Goal: Information Seeking & Learning: Learn about a topic

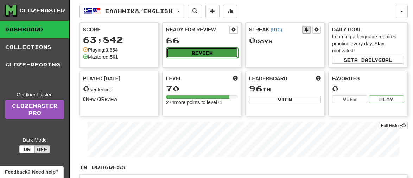
click at [203, 52] on button "Review" at bounding box center [202, 52] width 72 height 11
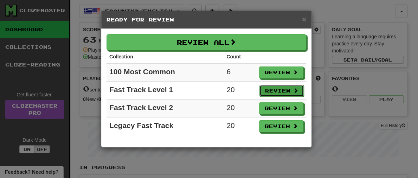
click at [288, 88] on button "Review" at bounding box center [282, 91] width 44 height 12
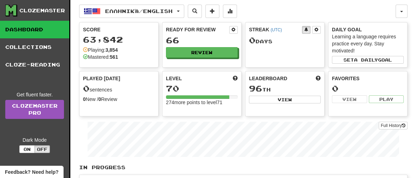
select select "**"
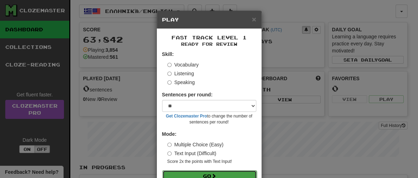
click at [248, 172] on button "Go" at bounding box center [210, 176] width 94 height 12
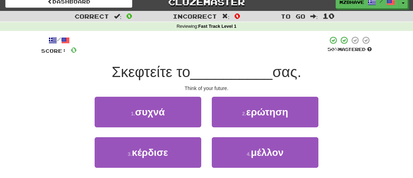
scroll to position [7, 0]
click at [369, 116] on div "1 . συχνά 2 . ερώτηση" at bounding box center [207, 117] width 352 height 40
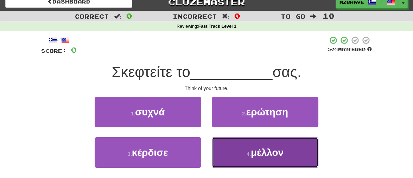
click at [260, 154] on span "μέλλον" at bounding box center [267, 152] width 33 height 11
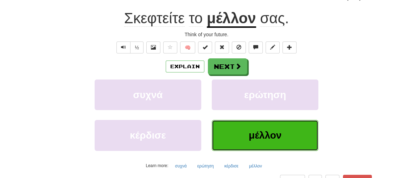
scroll to position [62, 0]
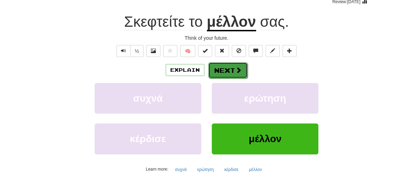
click at [230, 68] on button "Next" at bounding box center [227, 70] width 39 height 16
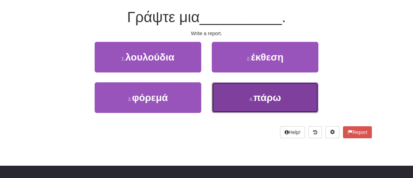
click at [270, 101] on span "πάρω" at bounding box center [267, 97] width 28 height 11
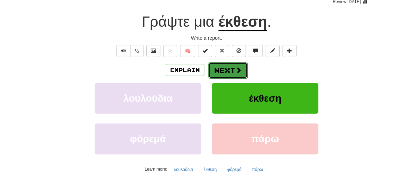
click at [216, 72] on button "Next" at bounding box center [227, 70] width 39 height 16
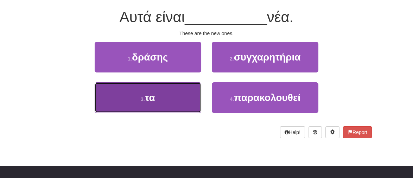
click at [152, 102] on span "τα" at bounding box center [150, 97] width 10 height 11
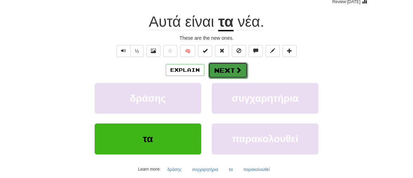
click at [213, 69] on button "Next" at bounding box center [227, 70] width 39 height 16
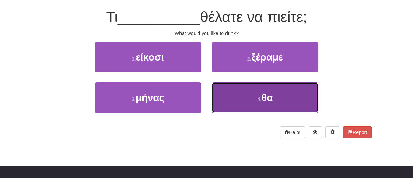
click at [271, 95] on span "θα" at bounding box center [266, 97] width 11 height 11
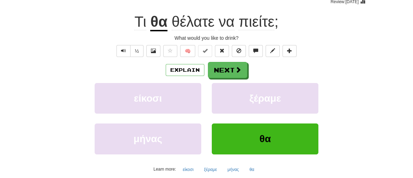
click at [232, 82] on div "Explain Next είκοσι ξέραμε μήνας θα Learn more: είκοσι ξέραμε μήνας θα" at bounding box center [206, 118] width 331 height 113
click at [230, 72] on button "Next" at bounding box center [227, 70] width 39 height 16
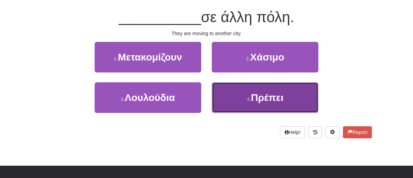
click at [268, 97] on span "Πρέπει" at bounding box center [267, 97] width 33 height 11
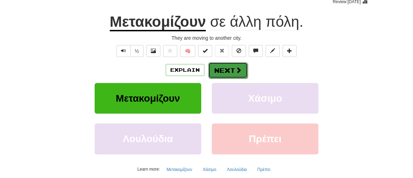
click at [224, 68] on button "Next" at bounding box center [227, 70] width 39 height 16
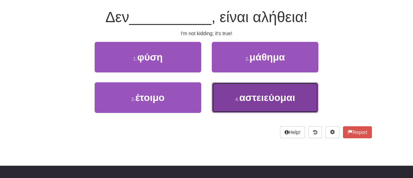
click at [268, 107] on button "4 . αστειεύομαι" at bounding box center [265, 97] width 107 height 31
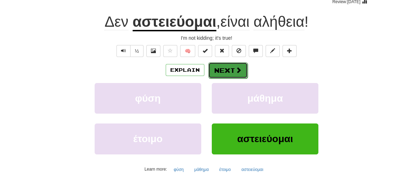
click at [227, 70] on button "Next" at bounding box center [227, 70] width 39 height 16
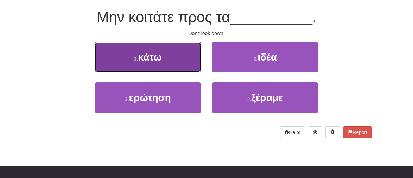
click at [161, 59] on span "κάτω" at bounding box center [150, 57] width 24 height 11
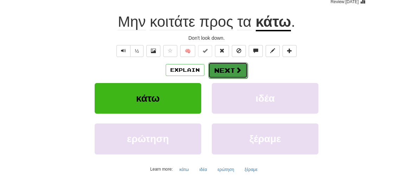
click at [220, 70] on button "Next" at bounding box center [227, 70] width 39 height 16
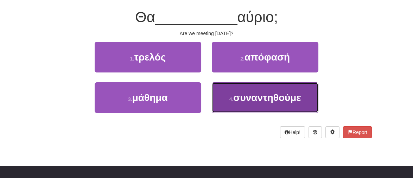
click at [246, 97] on span "συναντηθούμε" at bounding box center [267, 97] width 68 height 11
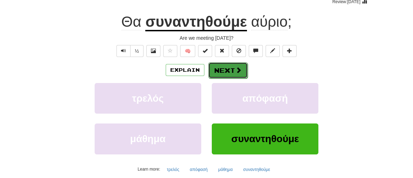
click at [226, 70] on button "Next" at bounding box center [227, 70] width 39 height 16
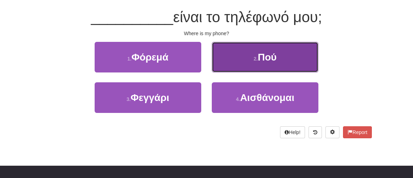
click at [271, 58] on span "Πού" at bounding box center [267, 57] width 19 height 11
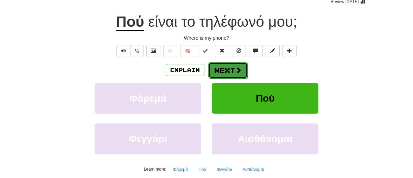
click at [232, 75] on button "Next" at bounding box center [227, 70] width 39 height 16
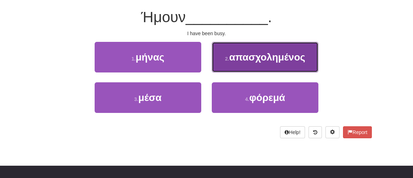
click at [260, 59] on span "απασχολημένος" at bounding box center [267, 57] width 76 height 11
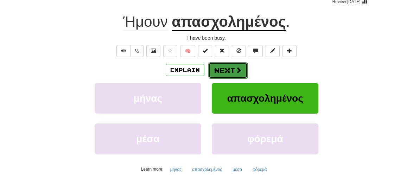
click at [229, 67] on button "Next" at bounding box center [227, 70] width 39 height 16
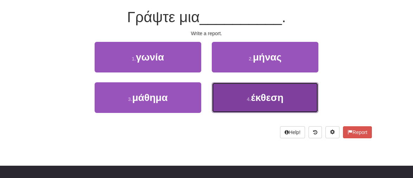
click at [271, 103] on button "4 . έκθεση" at bounding box center [265, 97] width 107 height 31
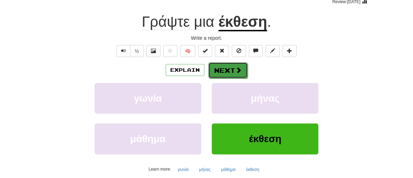
click at [233, 65] on button "Next" at bounding box center [227, 70] width 39 height 16
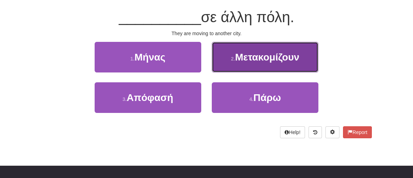
click at [252, 58] on span "Μετακομίζουν" at bounding box center [267, 57] width 64 height 11
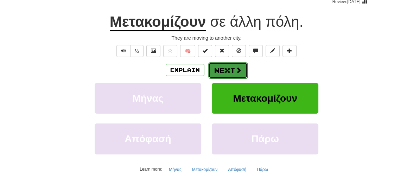
click at [226, 72] on button "Next" at bounding box center [227, 70] width 39 height 16
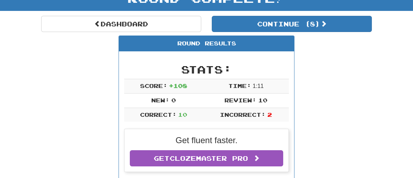
scroll to position [36, 0]
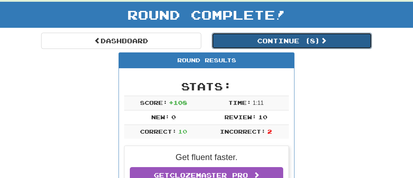
click at [316, 37] on button "Continue ( 8 )" at bounding box center [292, 41] width 160 height 16
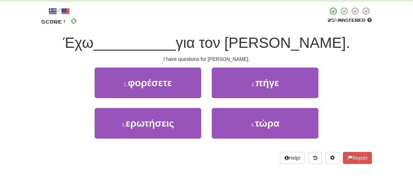
scroll to position [50, 0]
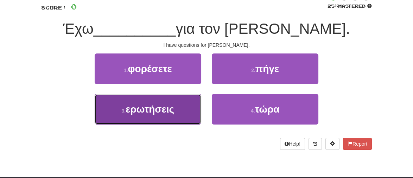
click at [180, 112] on button "3 . ερωτήσεις" at bounding box center [148, 109] width 107 height 31
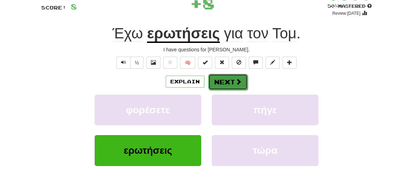
click at [233, 85] on button "Next" at bounding box center [227, 82] width 39 height 16
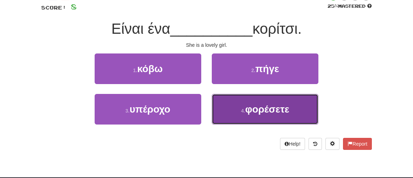
click at [277, 113] on span "φορέσετε" at bounding box center [267, 109] width 44 height 11
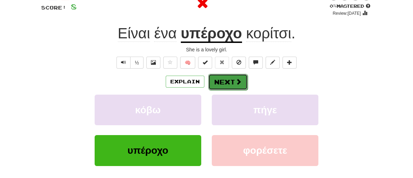
click at [227, 79] on button "Next" at bounding box center [227, 82] width 39 height 16
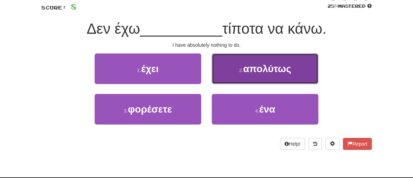
click at [260, 68] on span "απολύτως" at bounding box center [267, 68] width 48 height 11
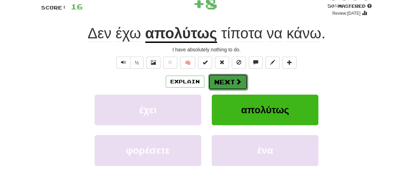
click at [232, 81] on button "Next" at bounding box center [227, 82] width 39 height 16
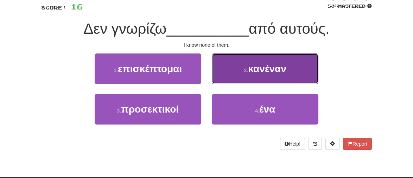
click at [277, 67] on span "κανέναν" at bounding box center [267, 68] width 38 height 11
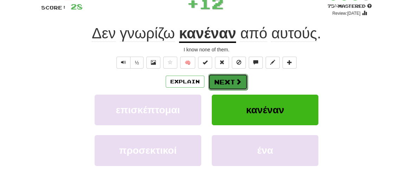
click at [235, 78] on span at bounding box center [238, 81] width 6 height 6
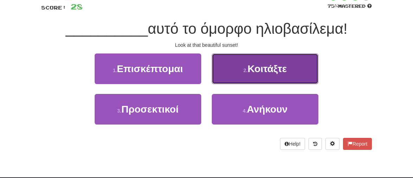
click at [272, 75] on button "2 . Κοιτάξτε" at bounding box center [265, 68] width 107 height 31
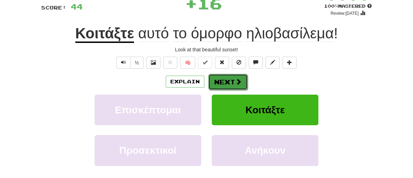
click at [223, 83] on button "Next" at bounding box center [227, 82] width 39 height 16
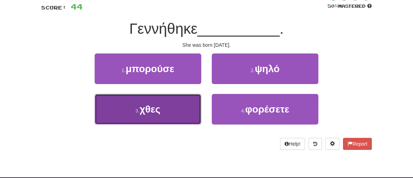
click at [163, 112] on button "3 . χθες" at bounding box center [148, 109] width 107 height 31
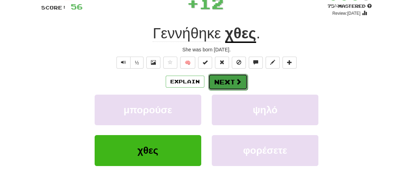
click at [227, 81] on button "Next" at bounding box center [227, 82] width 39 height 16
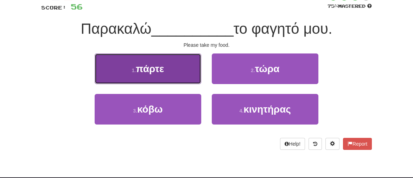
click at [172, 74] on button "1 . πάρτε" at bounding box center [148, 68] width 107 height 31
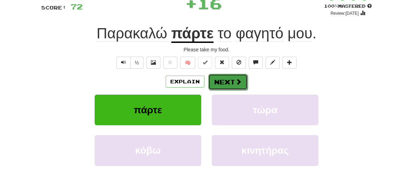
click at [225, 84] on button "Next" at bounding box center [227, 82] width 39 height 16
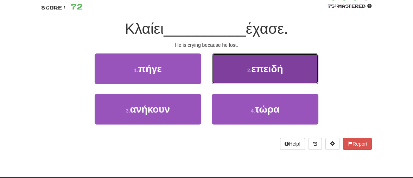
click at [261, 68] on span "επειδή" at bounding box center [268, 68] width 32 height 11
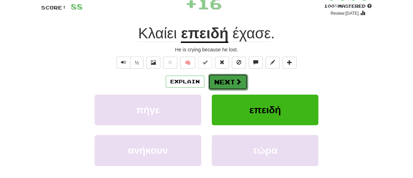
click at [223, 82] on button "Next" at bounding box center [227, 82] width 39 height 16
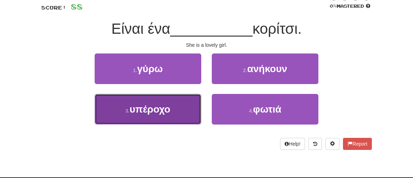
click at [152, 111] on span "υπέροχο" at bounding box center [149, 109] width 41 height 11
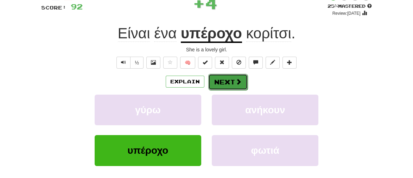
click at [235, 76] on button "Next" at bounding box center [227, 82] width 39 height 16
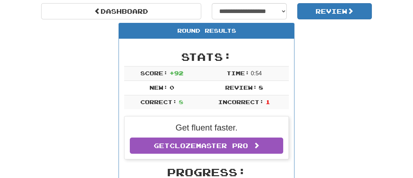
scroll to position [53, 0]
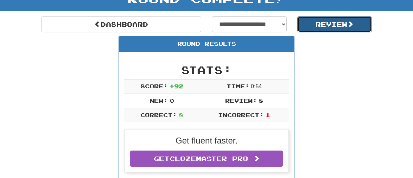
click at [330, 23] on button "Review" at bounding box center [334, 24] width 75 height 16
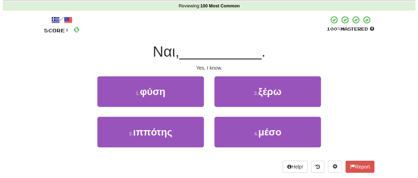
scroll to position [28, 0]
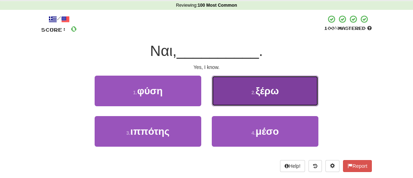
click at [261, 89] on span "ξέρω" at bounding box center [266, 90] width 23 height 11
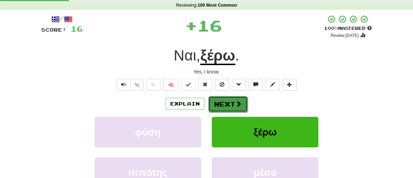
click at [224, 102] on button "Next" at bounding box center [227, 104] width 39 height 16
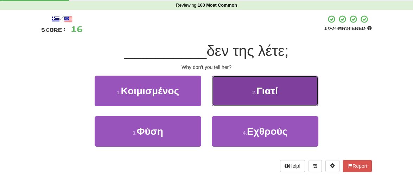
click at [265, 80] on button "2 . Γιατί" at bounding box center [265, 91] width 107 height 31
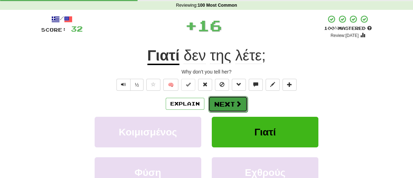
click at [222, 104] on button "Next" at bounding box center [227, 104] width 39 height 16
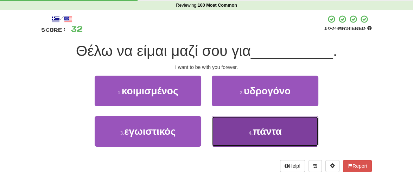
click at [266, 135] on span "πάντα" at bounding box center [267, 131] width 29 height 11
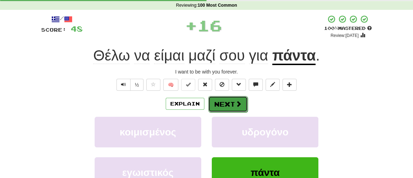
click at [227, 107] on button "Next" at bounding box center [227, 104] width 39 height 16
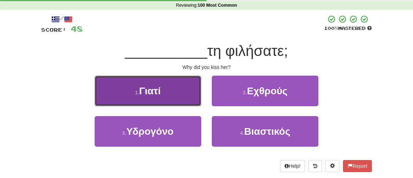
click at [147, 89] on span "Γιατί" at bounding box center [149, 90] width 21 height 11
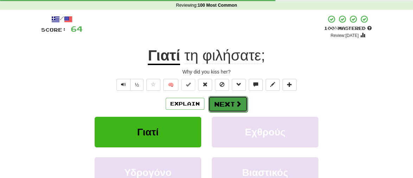
click at [235, 100] on button "Next" at bounding box center [227, 104] width 39 height 16
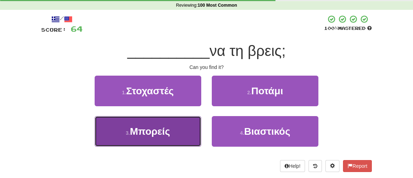
click at [172, 129] on button "3 . Μπορείς" at bounding box center [148, 131] width 107 height 31
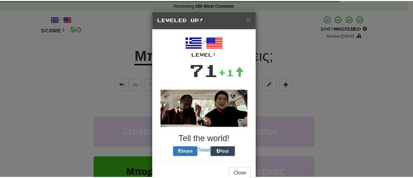
scroll to position [14, 0]
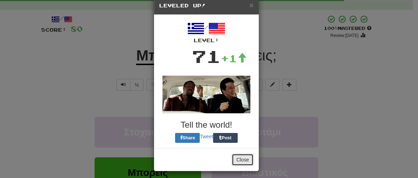
click at [239, 160] on button "Close" at bounding box center [243, 160] width 22 height 12
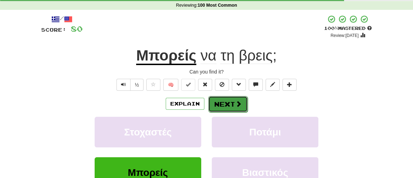
click at [223, 106] on button "Next" at bounding box center [227, 104] width 39 height 16
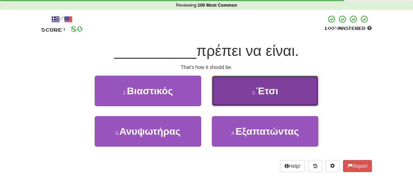
click at [260, 95] on span "Έτσι" at bounding box center [267, 90] width 22 height 11
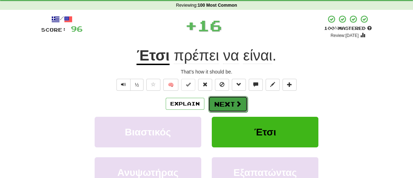
click at [220, 100] on button "Next" at bounding box center [227, 104] width 39 height 16
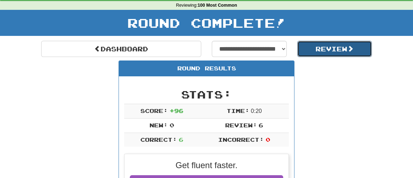
click at [340, 51] on button "Review" at bounding box center [334, 49] width 75 height 16
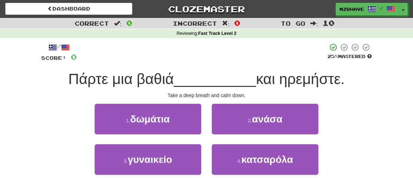
click at [341, 51] on span at bounding box center [344, 47] width 7 height 7
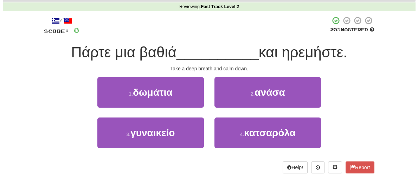
scroll to position [28, 0]
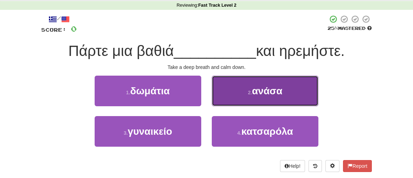
click at [269, 95] on span "ανάσα" at bounding box center [267, 90] width 30 height 11
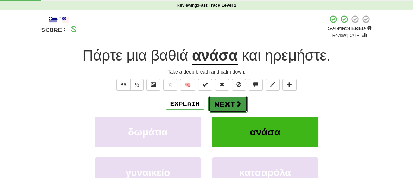
click at [231, 104] on button "Next" at bounding box center [227, 104] width 39 height 16
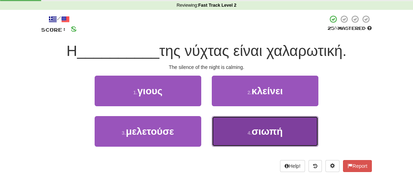
click at [273, 135] on span "σιωπή" at bounding box center [267, 131] width 31 height 11
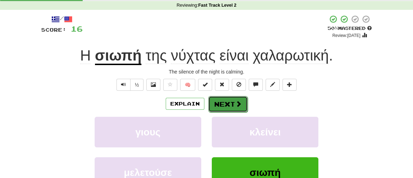
click at [226, 103] on button "Next" at bounding box center [227, 104] width 39 height 16
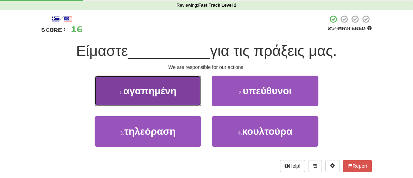
click at [158, 95] on span "αγαπημένη" at bounding box center [149, 90] width 53 height 11
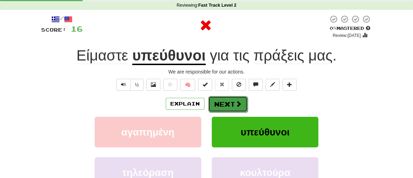
click at [223, 105] on button "Next" at bounding box center [227, 104] width 39 height 16
